Goal: Task Accomplishment & Management: Use online tool/utility

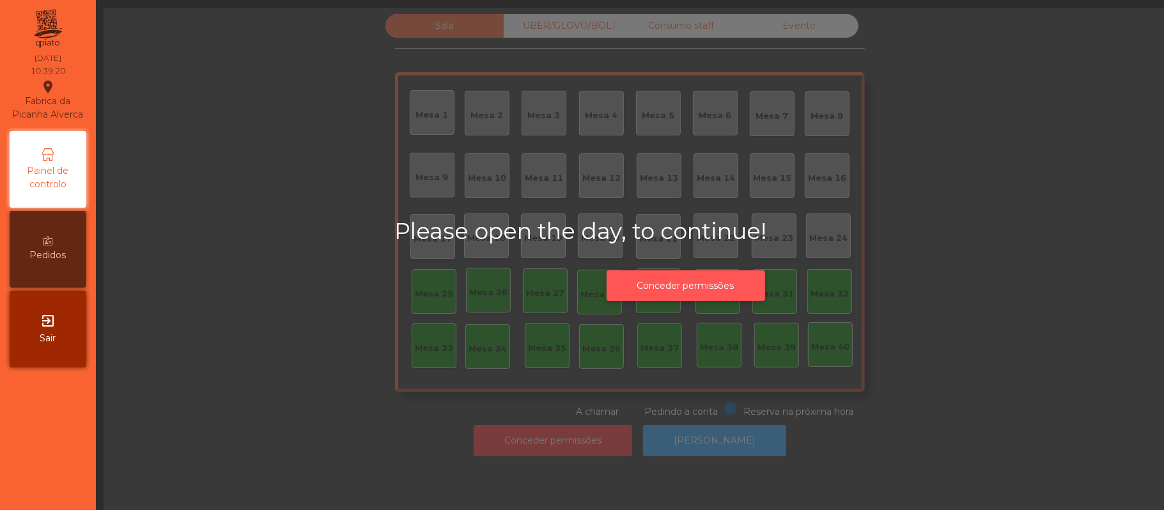
click at [724, 290] on button "Conceder permissões" at bounding box center [686, 285] width 159 height 31
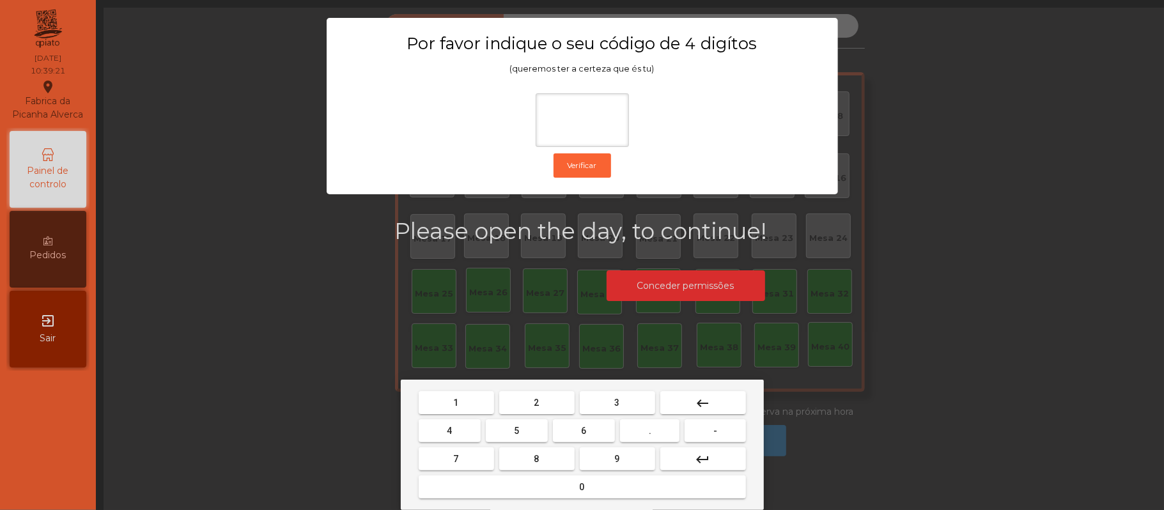
click at [536, 403] on span "2" at bounding box center [537, 403] width 5 height 10
click at [584, 430] on span "6" at bounding box center [584, 431] width 5 height 10
click at [469, 398] on button "1" at bounding box center [456, 402] width 75 height 23
click at [523, 431] on button "5" at bounding box center [517, 430] width 62 height 23
type input "****"
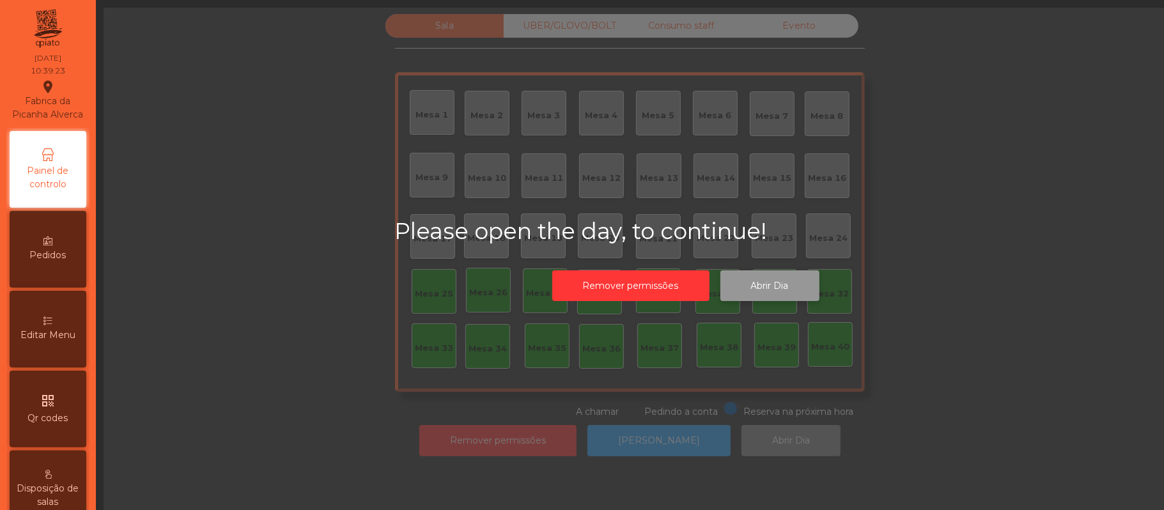
click at [781, 282] on button "Abrir Dia" at bounding box center [770, 285] width 99 height 31
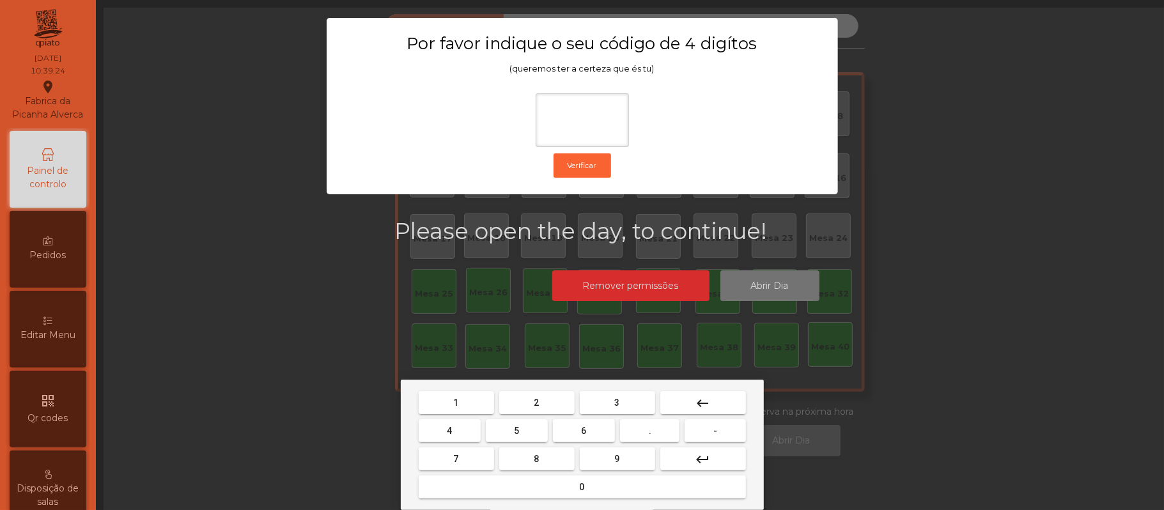
click at [536, 403] on span "2" at bounding box center [537, 403] width 5 height 10
click at [584, 431] on span "6" at bounding box center [584, 431] width 5 height 10
click at [455, 404] on span "1" at bounding box center [456, 403] width 5 height 10
click at [517, 431] on span "5" at bounding box center [516, 431] width 5 height 10
type input "****"
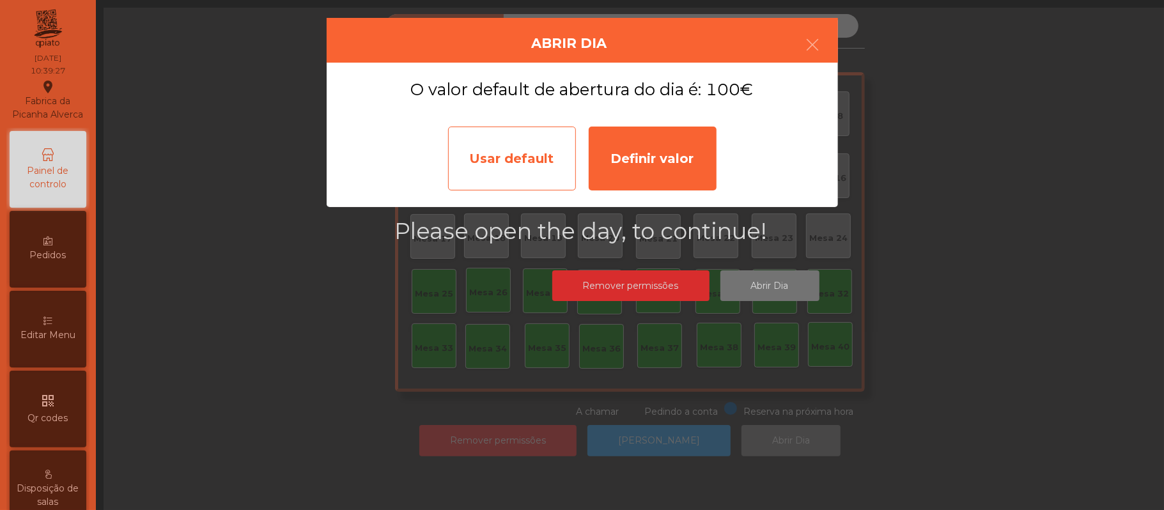
click at [530, 147] on div "Usar default" at bounding box center [512, 159] width 128 height 64
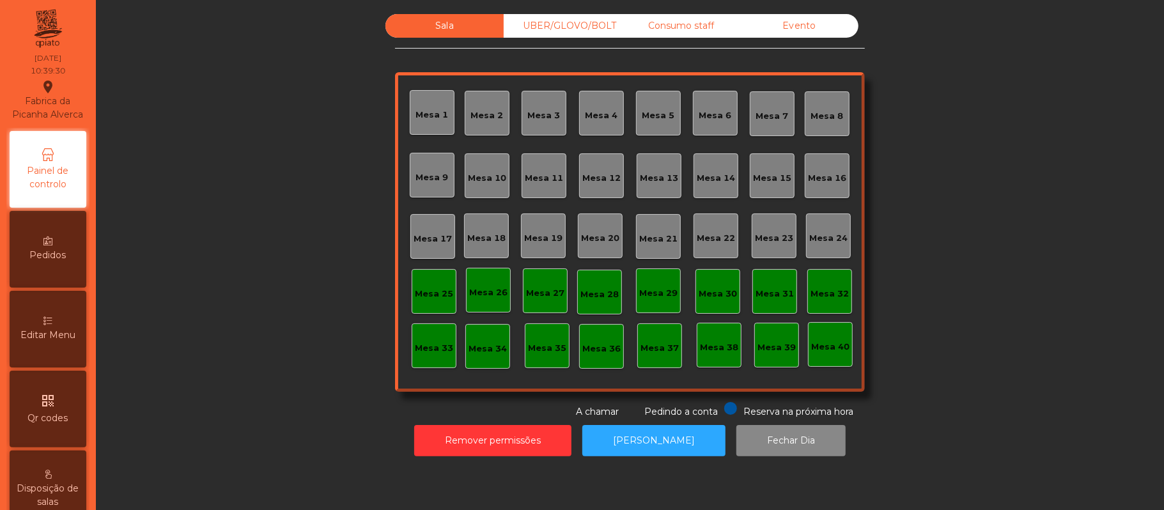
click at [776, 348] on div "Mesa 39" at bounding box center [777, 347] width 38 height 13
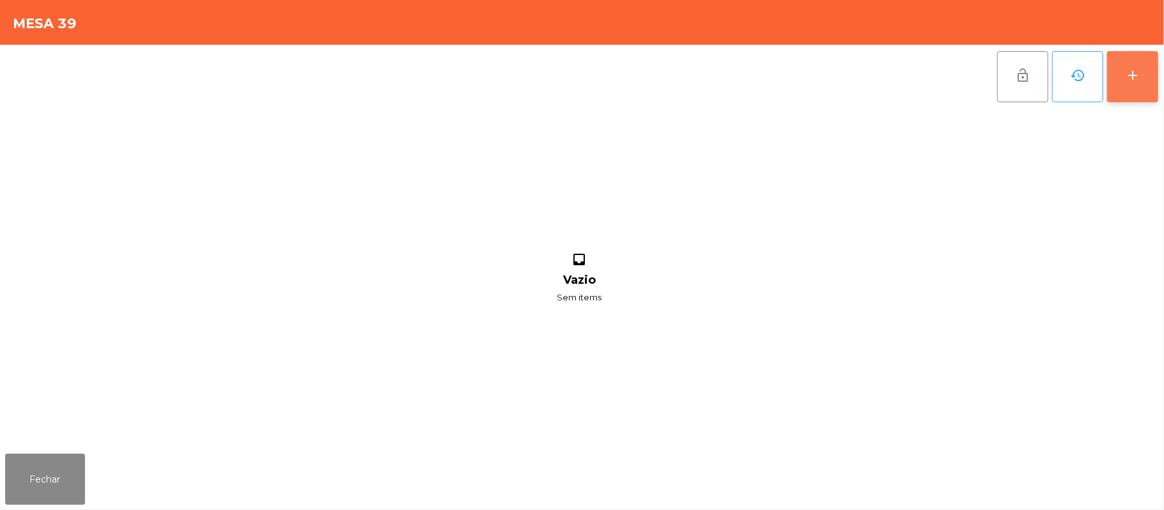
click at [1148, 75] on button "add" at bounding box center [1132, 76] width 51 height 51
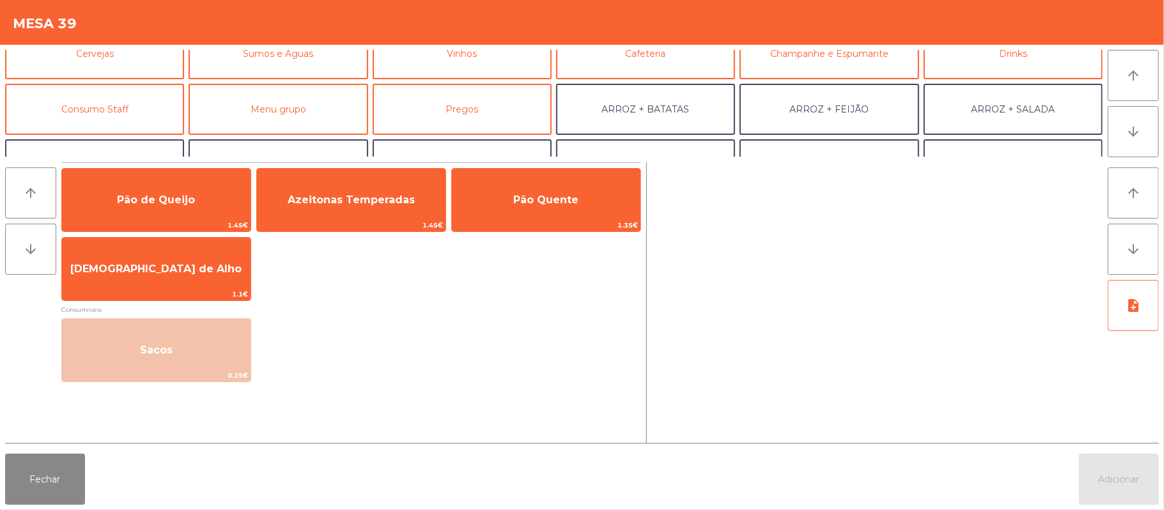
scroll to position [124, 0]
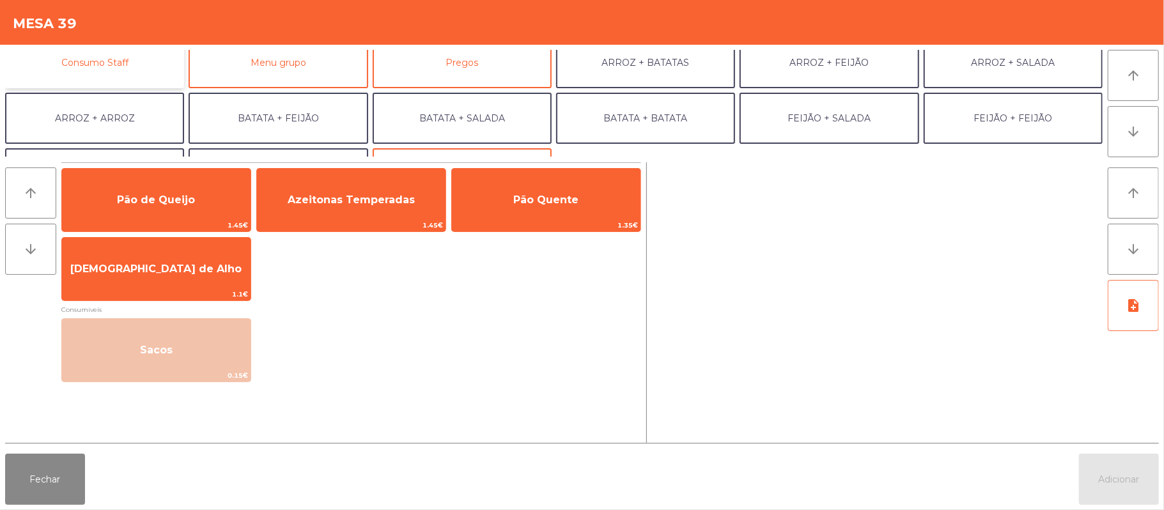
click at [138, 70] on button "Consumo Staff" at bounding box center [94, 62] width 179 height 51
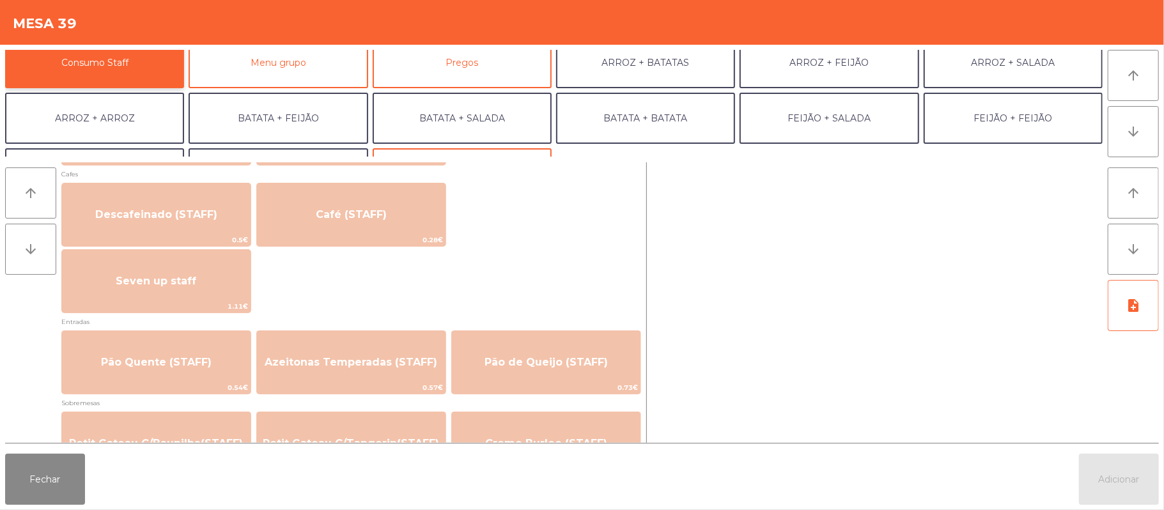
scroll to position [749, 0]
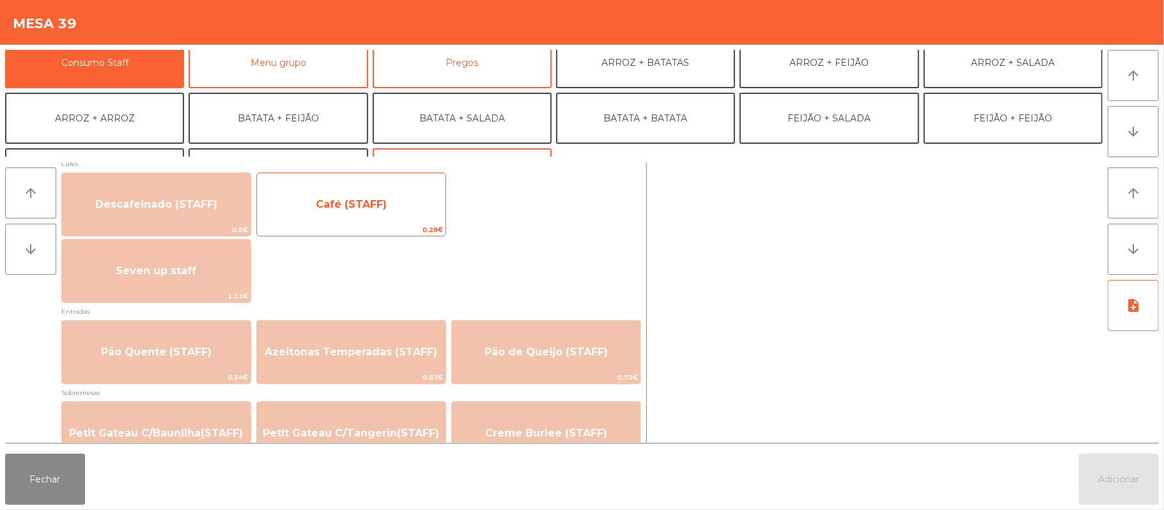
click at [402, 201] on span "Café (STAFF)" at bounding box center [351, 204] width 189 height 35
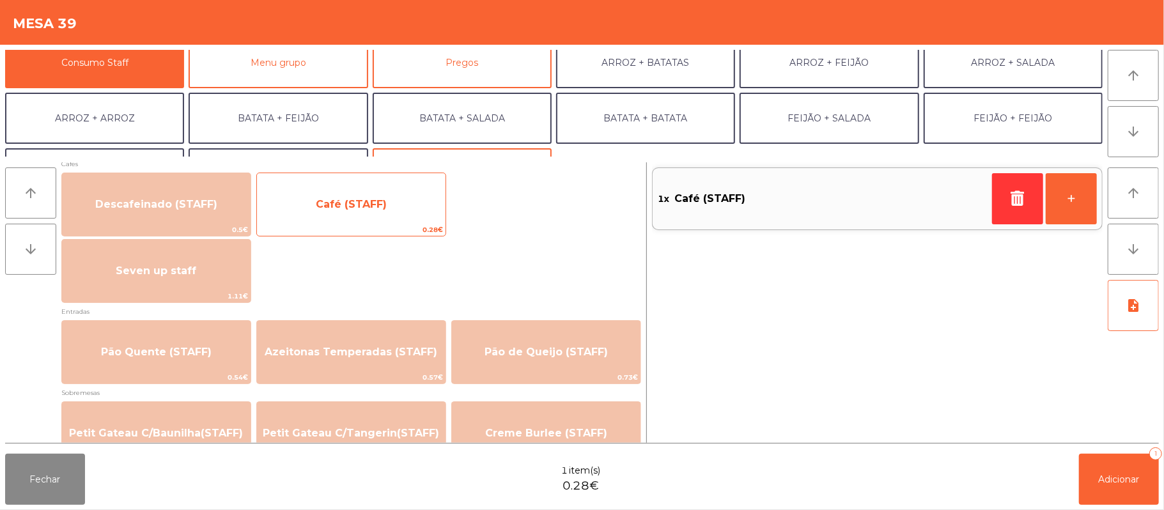
click at [384, 212] on span "Café (STAFF)" at bounding box center [351, 204] width 189 height 35
click at [387, 200] on span "Café (STAFF)" at bounding box center [351, 204] width 189 height 35
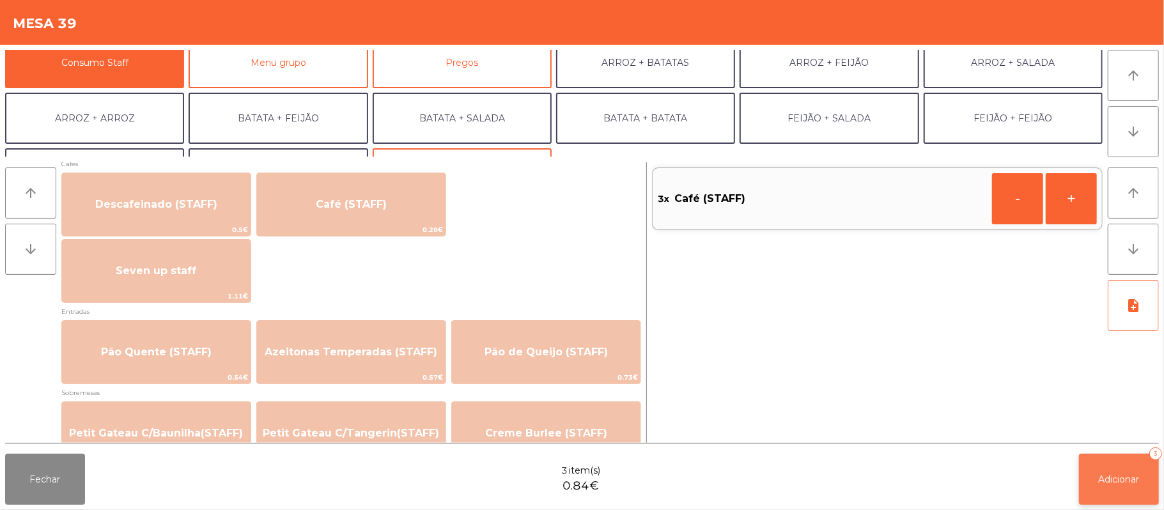
click at [1123, 479] on span "Adicionar" at bounding box center [1119, 480] width 41 height 12
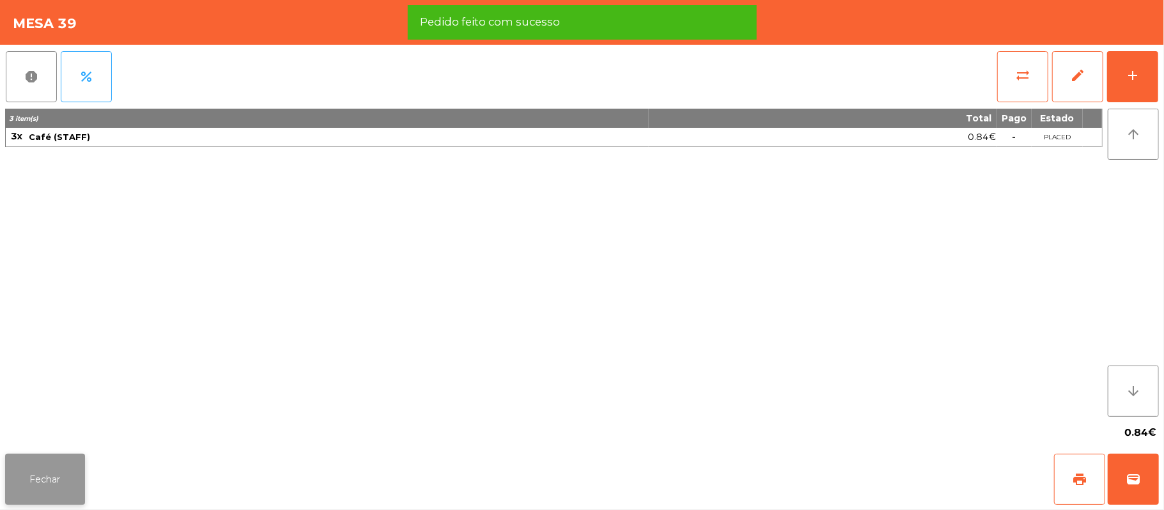
click at [49, 462] on button "Fechar" at bounding box center [45, 479] width 80 height 51
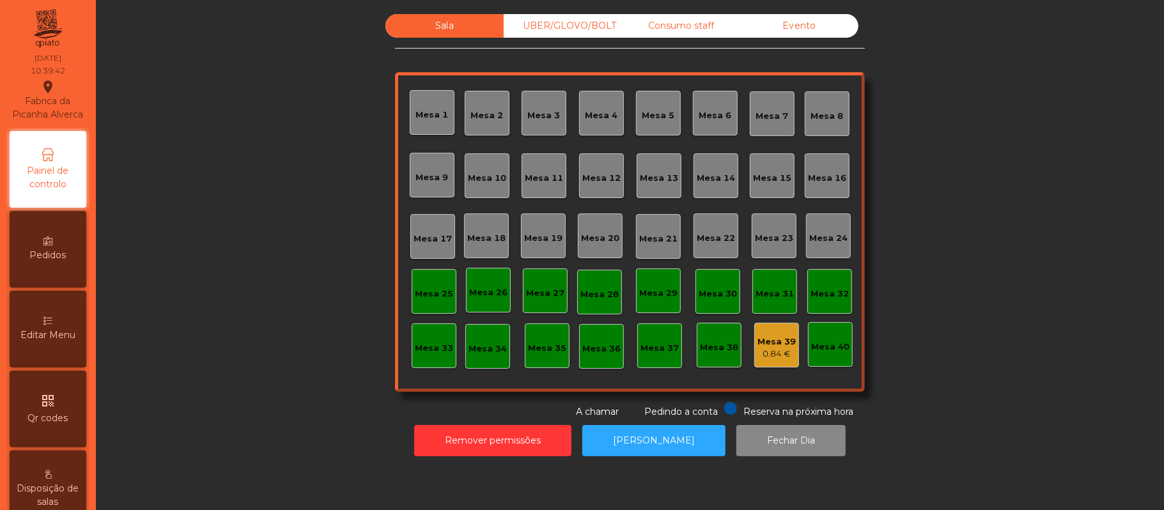
click at [657, 350] on div "Mesa 37" at bounding box center [660, 348] width 38 height 13
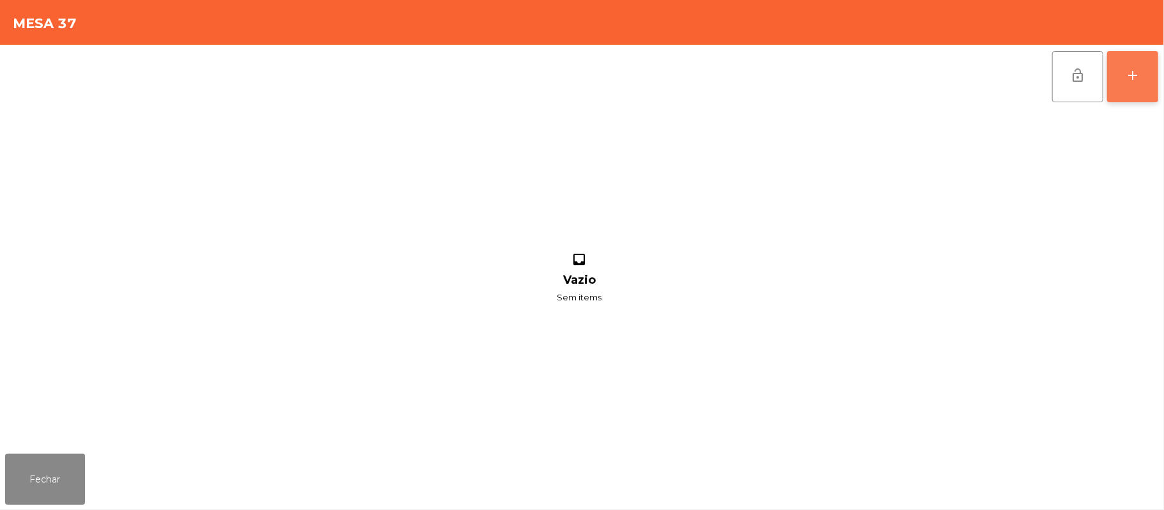
click at [1123, 82] on button "add" at bounding box center [1132, 76] width 51 height 51
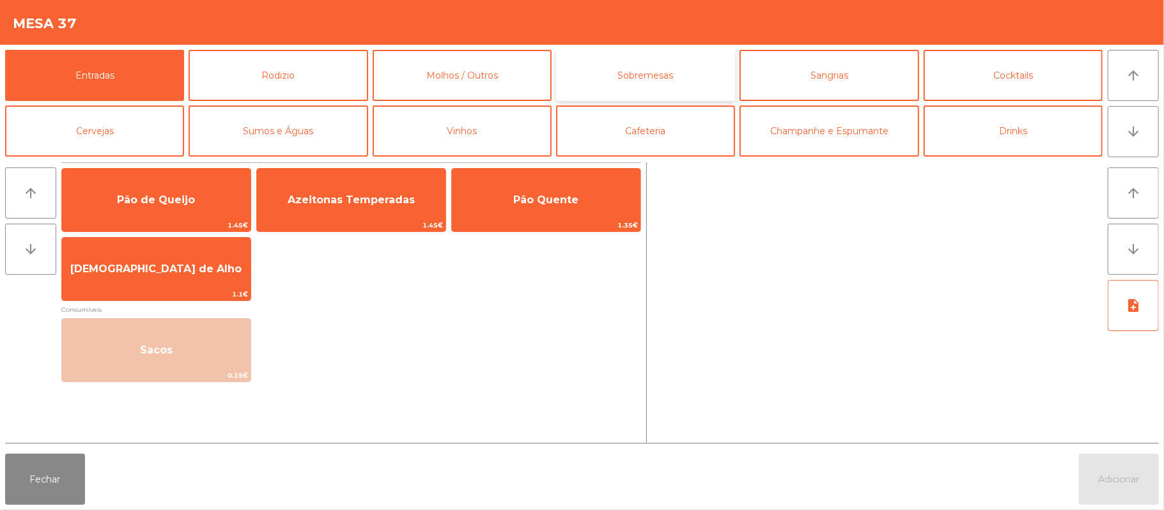
click at [669, 81] on button "Sobremesas" at bounding box center [645, 75] width 179 height 51
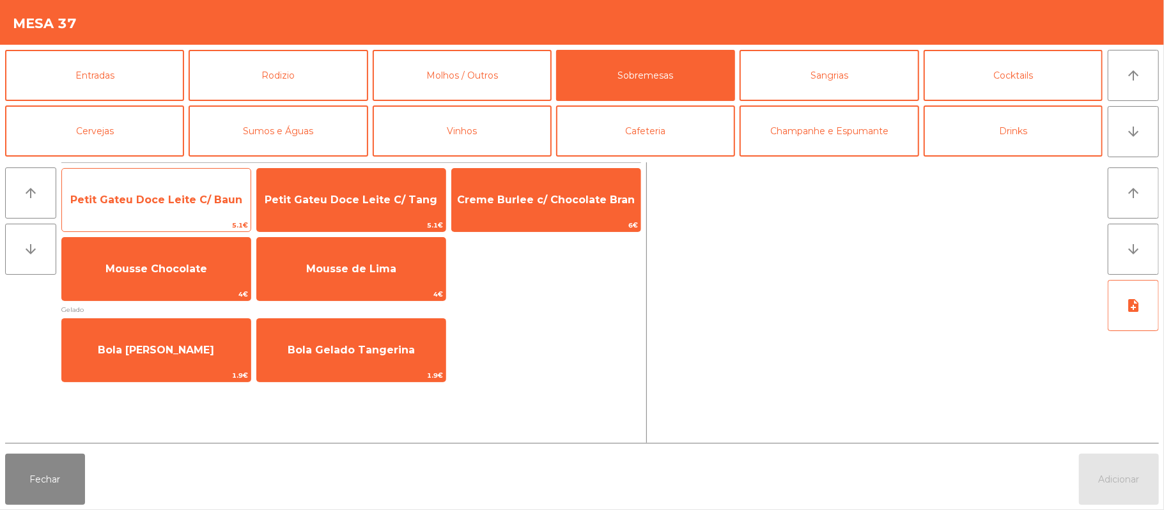
click at [142, 205] on span "Petit Gateu Doce Leite C/ Baun" at bounding box center [156, 200] width 172 height 12
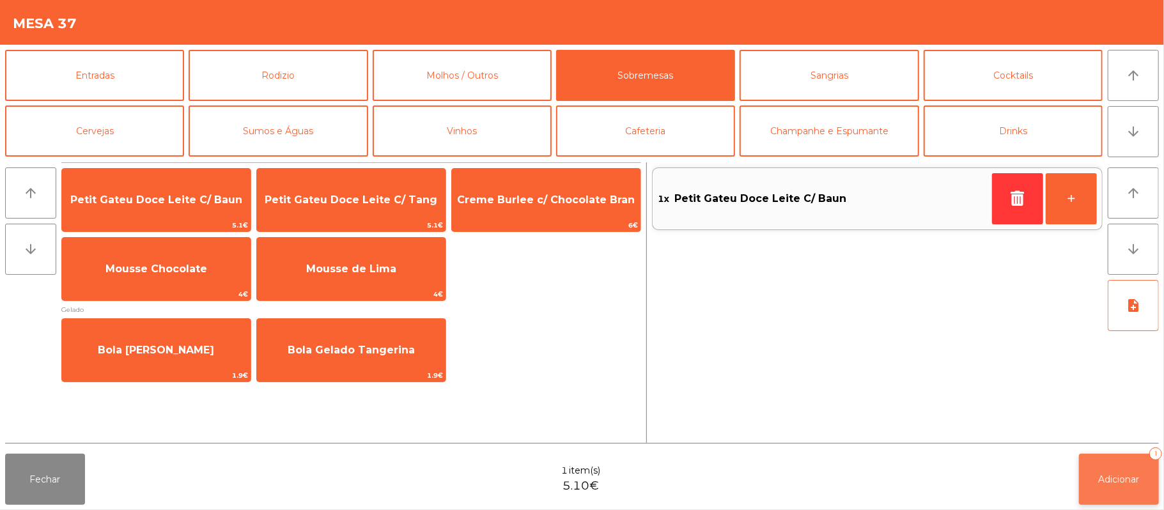
click at [1125, 469] on button "Adicionar 1" at bounding box center [1119, 479] width 80 height 51
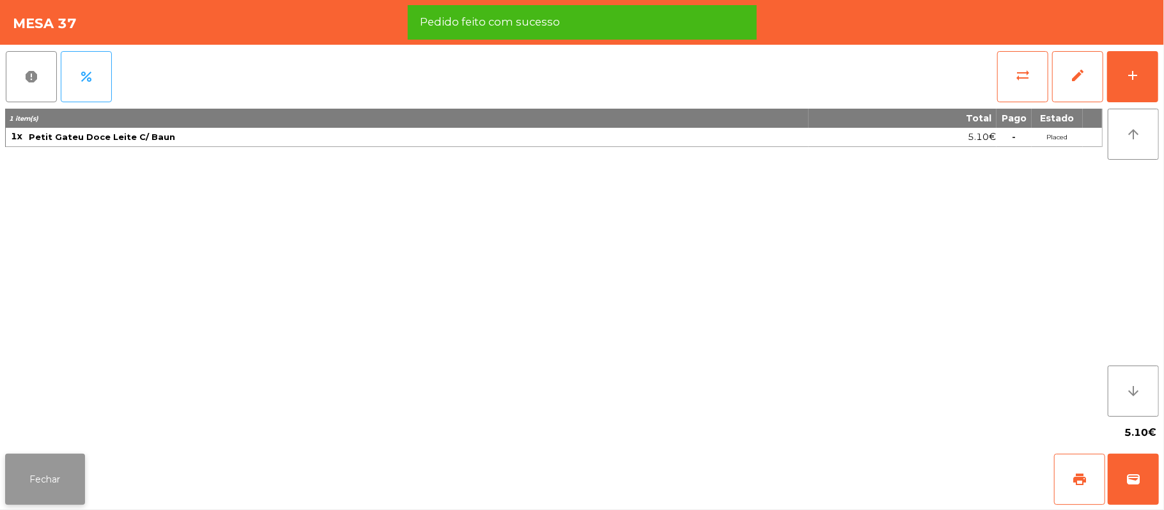
click at [45, 488] on button "Fechar" at bounding box center [45, 479] width 80 height 51
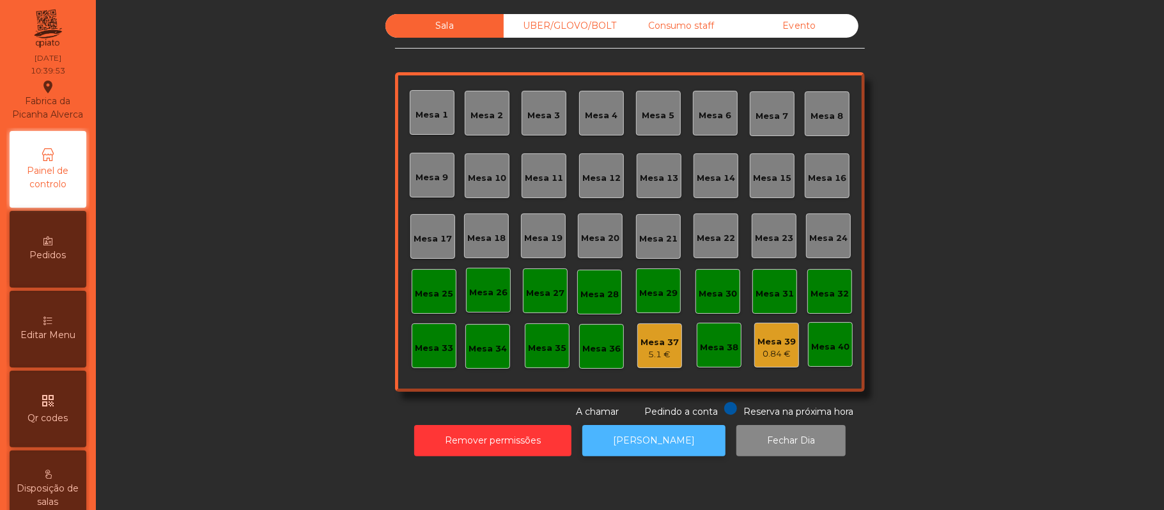
click at [670, 439] on button "[PERSON_NAME]" at bounding box center [653, 440] width 143 height 31
click at [664, 450] on button "[PERSON_NAME]" at bounding box center [653, 440] width 143 height 31
